Goal: Information Seeking & Learning: Learn about a topic

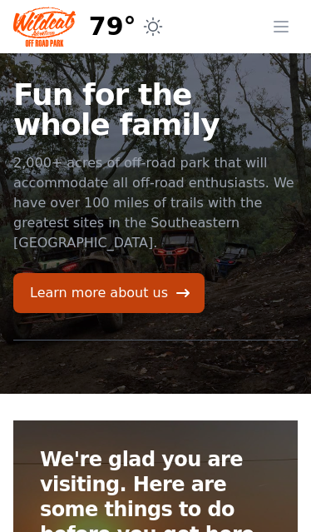
click at [285, 28] on icon "button" at bounding box center [281, 27] width 20 height 20
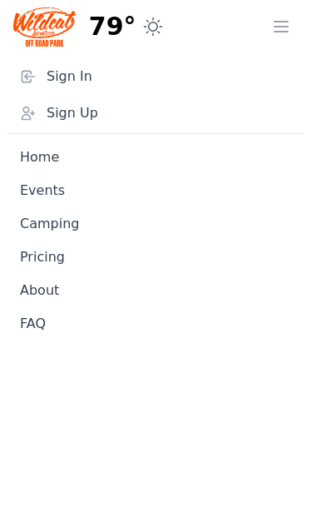
click at [284, 36] on icon "button" at bounding box center [281, 27] width 20 height 20
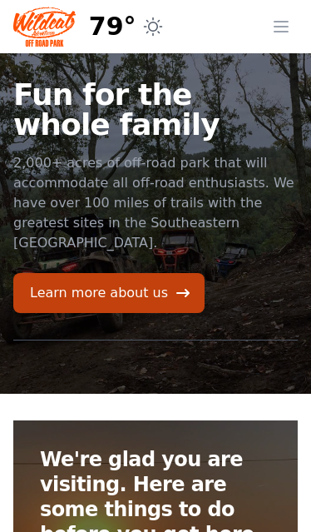
click at [285, 34] on icon "button" at bounding box center [281, 27] width 20 height 20
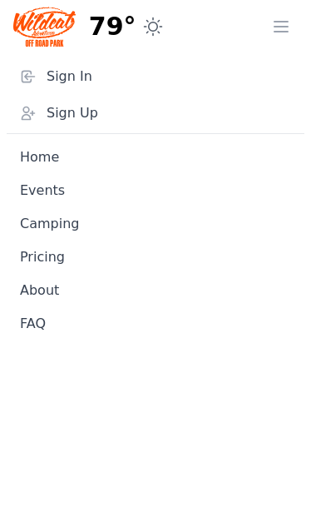
click at [74, 268] on link "Pricing" at bounding box center [156, 257] width 298 height 33
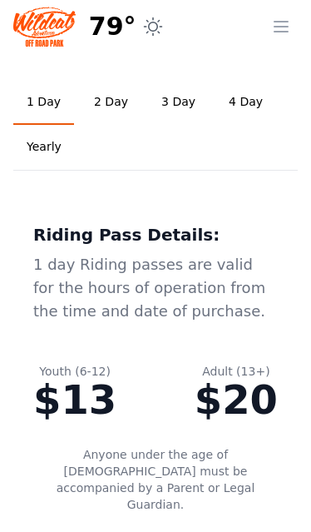
click at [120, 102] on link "2 Day" at bounding box center [111, 102] width 61 height 45
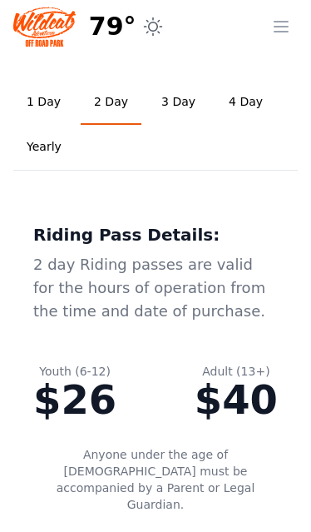
click at [286, 23] on icon "button" at bounding box center [281, 27] width 20 height 20
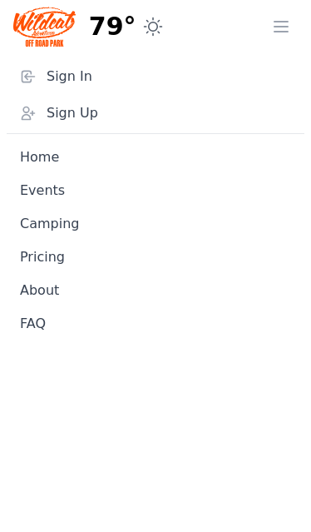
click at [47, 159] on link "Home" at bounding box center [156, 157] width 298 height 33
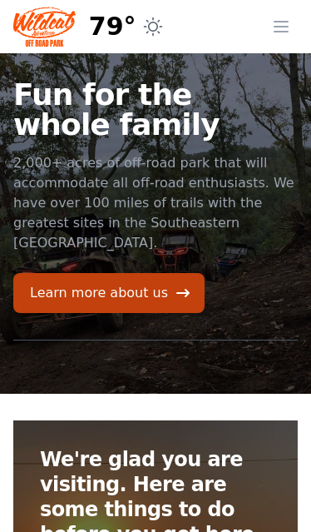
click at [161, 275] on link "Learn more about us" at bounding box center [108, 293] width 191 height 40
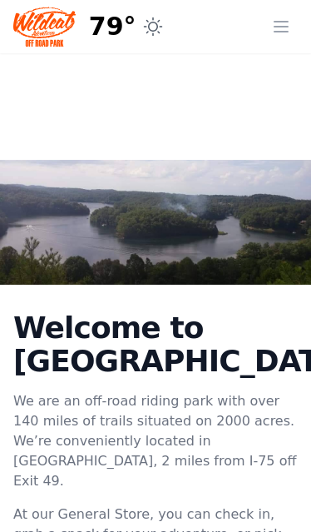
click at [289, 25] on icon "button" at bounding box center [281, 27] width 20 height 20
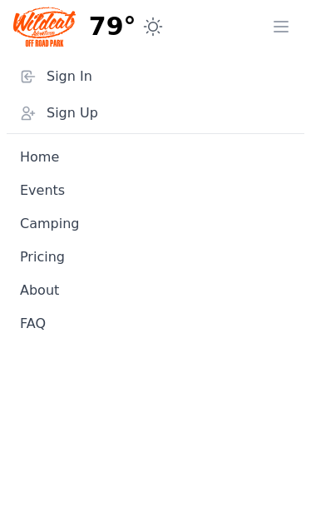
click at [58, 294] on link "About" at bounding box center [156, 290] width 298 height 33
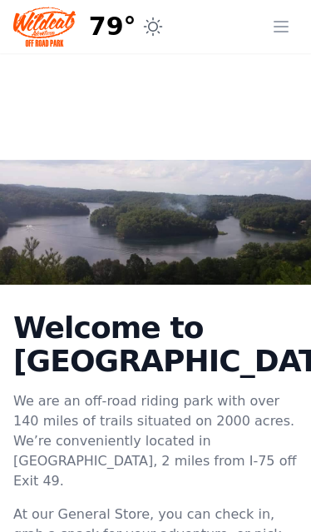
click at [285, 31] on icon "button" at bounding box center [281, 27] width 13 height 10
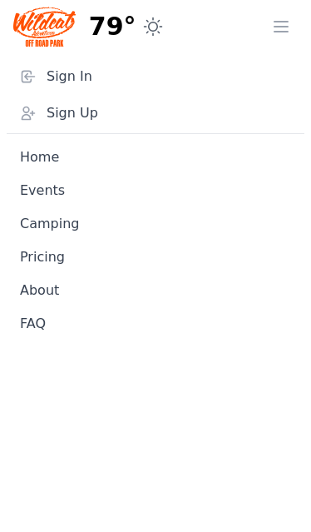
click at [49, 330] on link "FAQ" at bounding box center [156, 323] width 298 height 33
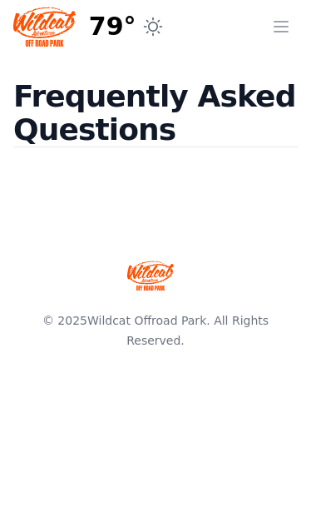
click at [276, 33] on icon "button" at bounding box center [281, 27] width 20 height 20
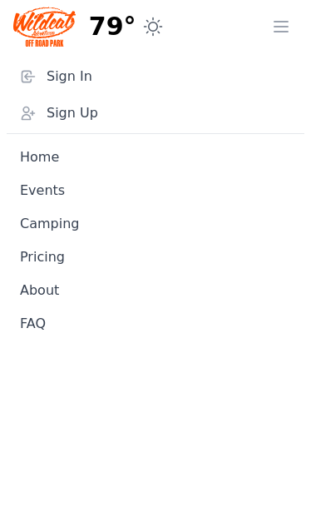
click at [55, 156] on link "Home" at bounding box center [156, 157] width 298 height 33
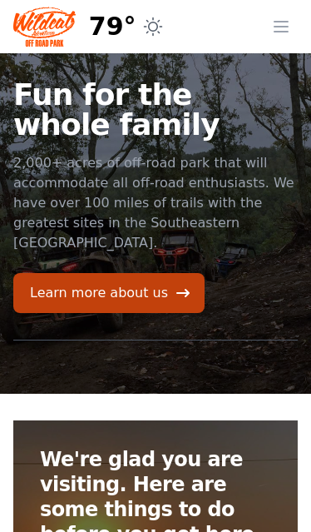
click at [159, 273] on link "Learn more about us" at bounding box center [108, 293] width 191 height 40
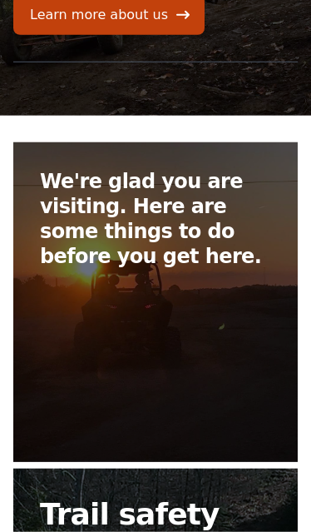
scroll to position [279, 0]
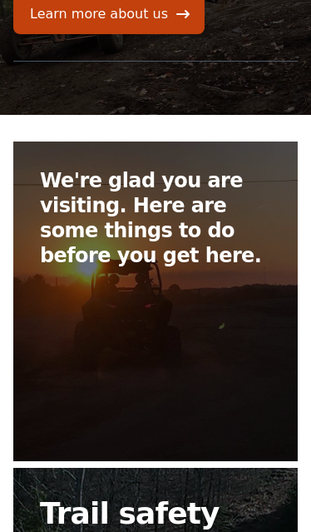
click at [255, 364] on link "We're glad you are visiting. Here are some things to do before you get here." at bounding box center [155, 301] width 285 height 320
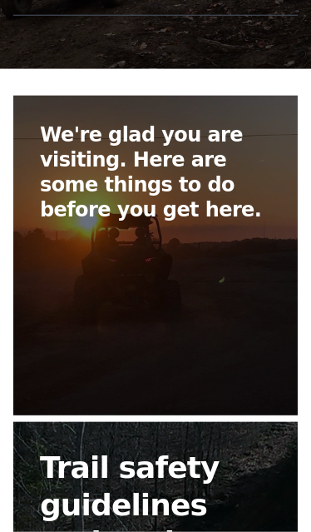
click at [231, 298] on link "We're glad you are visiting. Here are some things to do before you get here." at bounding box center [155, 256] width 285 height 320
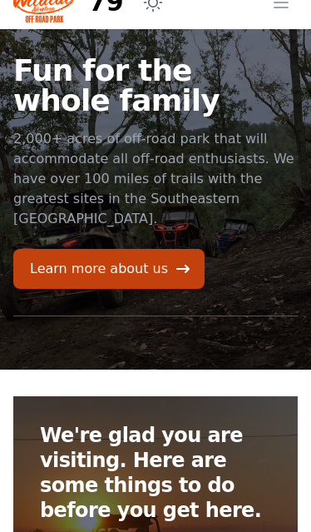
click at [189, 431] on h2 "We're glad you are visiting. Here are some things to do before you get here." at bounding box center [155, 473] width 231 height 100
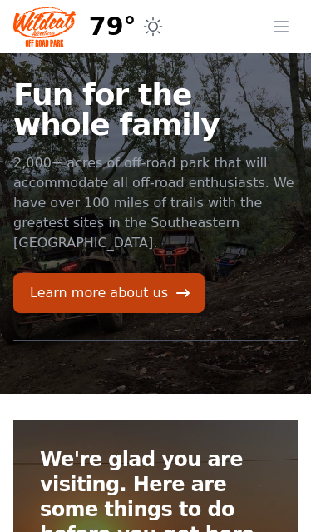
click at [197, 474] on h2 "We're glad you are visiting. Here are some things to do before you get here." at bounding box center [155, 497] width 231 height 100
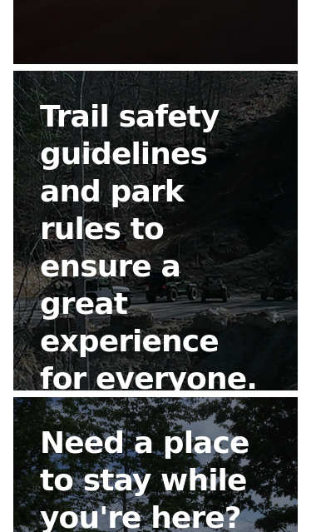
scroll to position [675, 0]
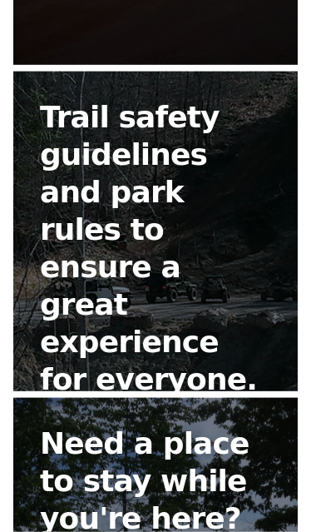
click at [102, 414] on div "Learn More" at bounding box center [91, 433] width 102 height 38
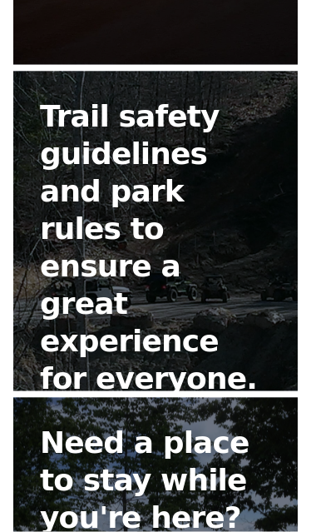
scroll to position [279, 0]
